Goal: Information Seeking & Learning: Understand process/instructions

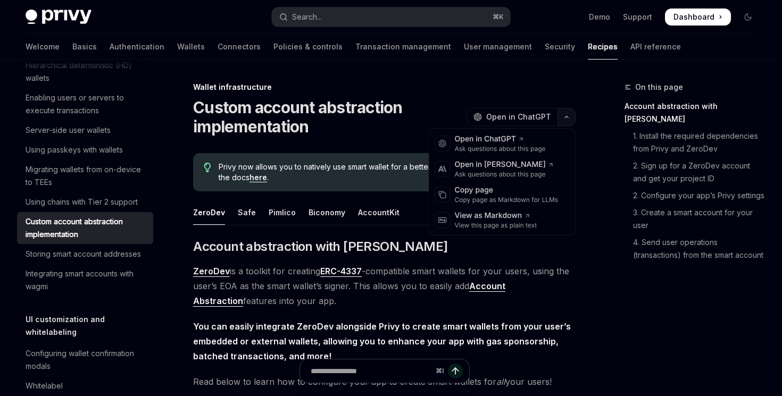
click at [565, 116] on icon "button" at bounding box center [566, 117] width 13 height 4
click at [499, 190] on div "Copy page" at bounding box center [507, 190] width 104 height 11
click at [558, 121] on button "button" at bounding box center [567, 117] width 18 height 18
click at [479, 217] on div "View as Markdown" at bounding box center [496, 216] width 82 height 11
click at [564, 119] on icon "button" at bounding box center [566, 117] width 13 height 4
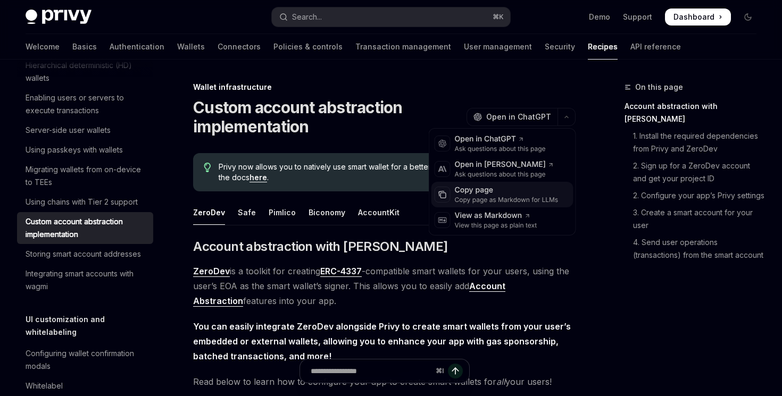
click at [487, 190] on div "Copy page" at bounding box center [507, 190] width 104 height 11
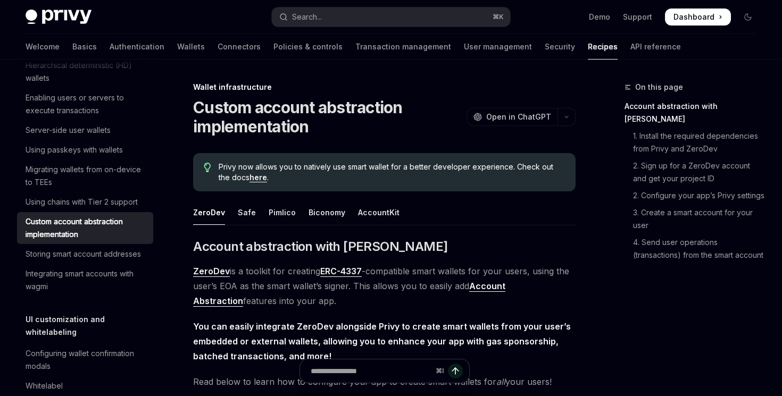
click at [250, 180] on link "here" at bounding box center [259, 178] width 18 height 10
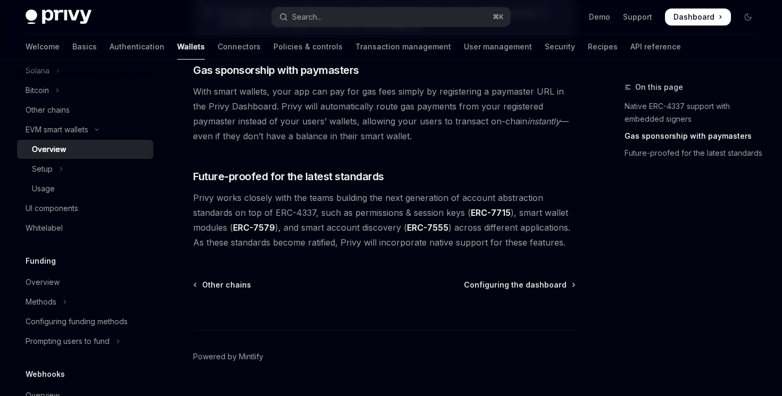
scroll to position [852, 0]
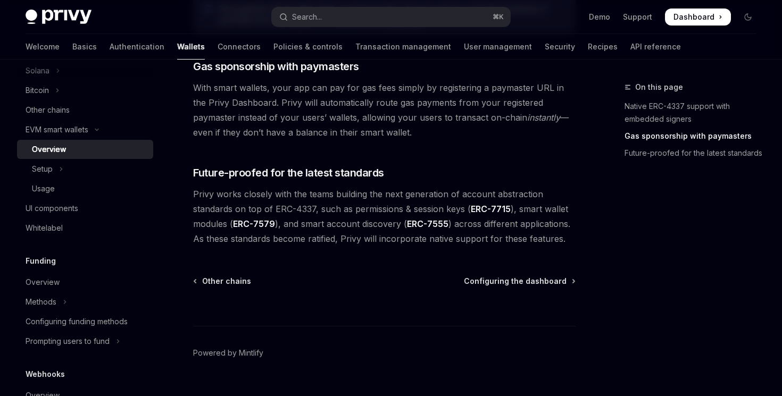
type textarea "*"
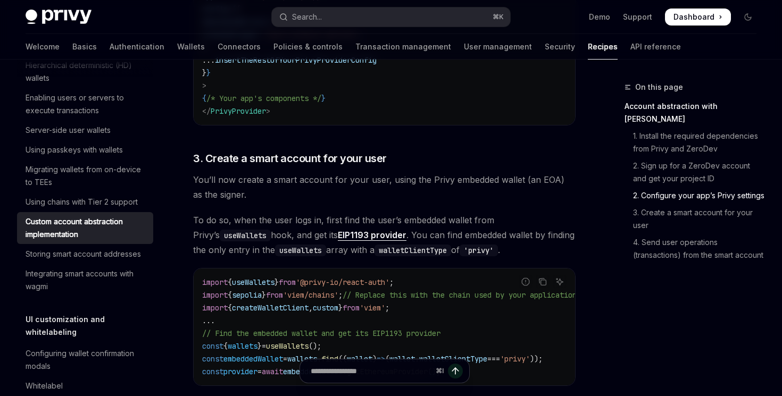
scroll to position [923, 0]
